Goal: Transaction & Acquisition: Purchase product/service

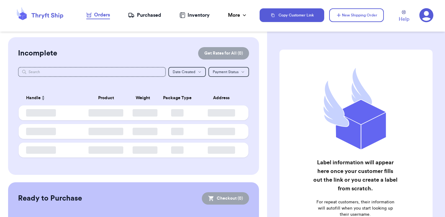
checkbox input "false"
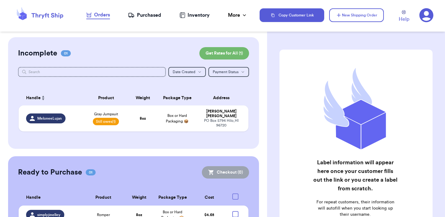
scroll to position [27, 0]
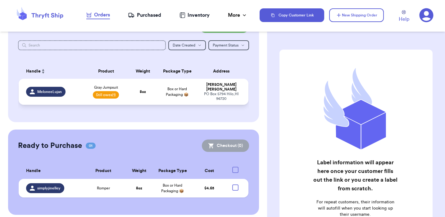
click at [77, 94] on div "MeloneeLujan" at bounding box center [52, 92] width 53 height 10
select select "unpaid"
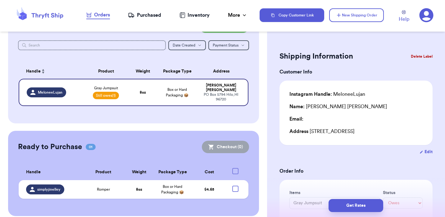
click at [427, 55] on button "Delete Label" at bounding box center [421, 57] width 27 height 14
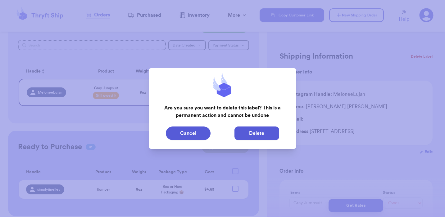
click at [256, 137] on button "Delete" at bounding box center [256, 134] width 45 height 14
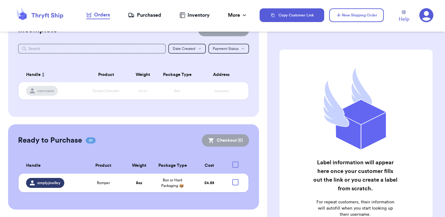
scroll to position [23, 0]
click at [236, 185] on div at bounding box center [235, 183] width 6 height 6
click at [235, 180] on input "checkbox" at bounding box center [235, 180] width 0 height 0
checkbox input "true"
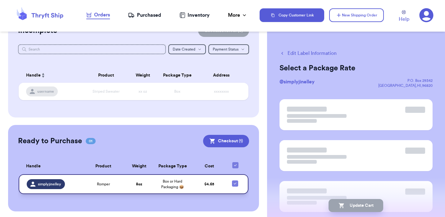
scroll to position [24, 0]
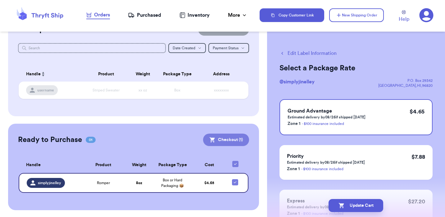
click at [225, 142] on button "Checkout ( 1 )" at bounding box center [226, 140] width 46 height 12
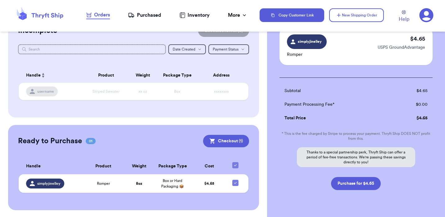
scroll to position [66, 0]
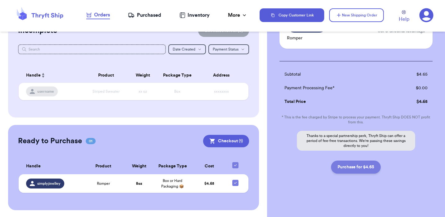
click at [358, 165] on button "Purchase for $4.65" at bounding box center [356, 167] width 50 height 13
checkbox input "false"
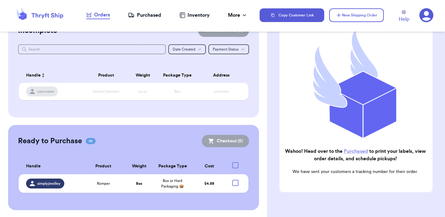
checkbox input "true"
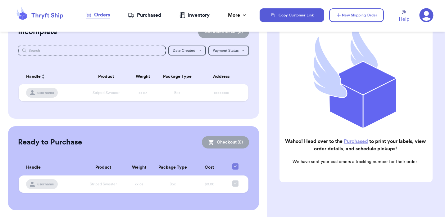
scroll to position [65, 0]
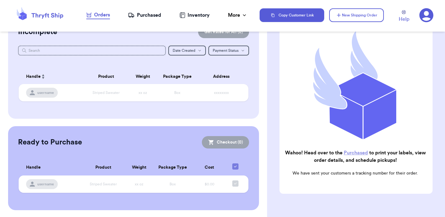
click at [351, 151] on link "Purchased" at bounding box center [356, 153] width 24 height 5
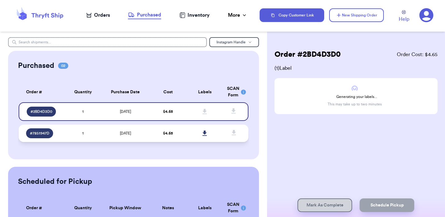
click at [70, 134] on td "1" at bounding box center [83, 133] width 37 height 17
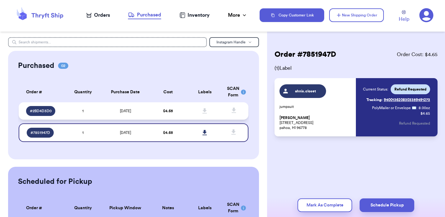
click at [98, 113] on td "1" at bounding box center [83, 110] width 37 height 17
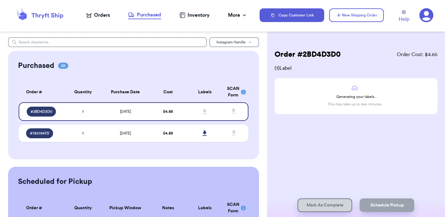
click at [229, 44] on span "Instagram Handle" at bounding box center [230, 42] width 29 height 4
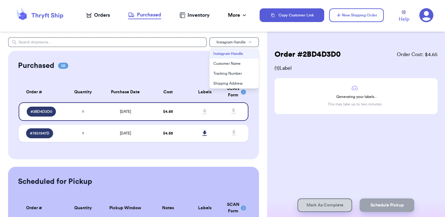
click at [229, 44] on span "Instagram Handle" at bounding box center [230, 42] width 29 height 4
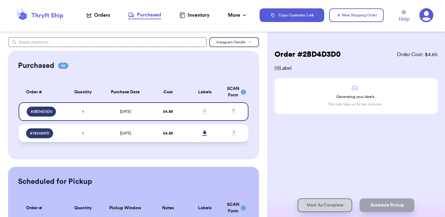
click at [70, 133] on td "1" at bounding box center [83, 133] width 37 height 17
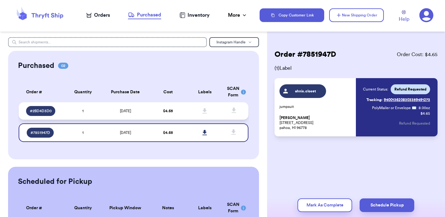
click at [103, 113] on td "[DATE]" at bounding box center [125, 110] width 48 height 17
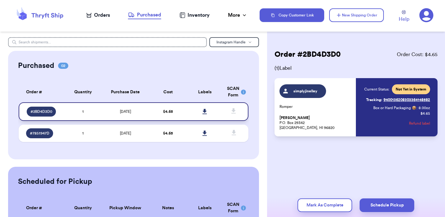
click at [206, 111] on icon at bounding box center [204, 111] width 4 height 5
